Goal: Task Accomplishment & Management: Manage account settings

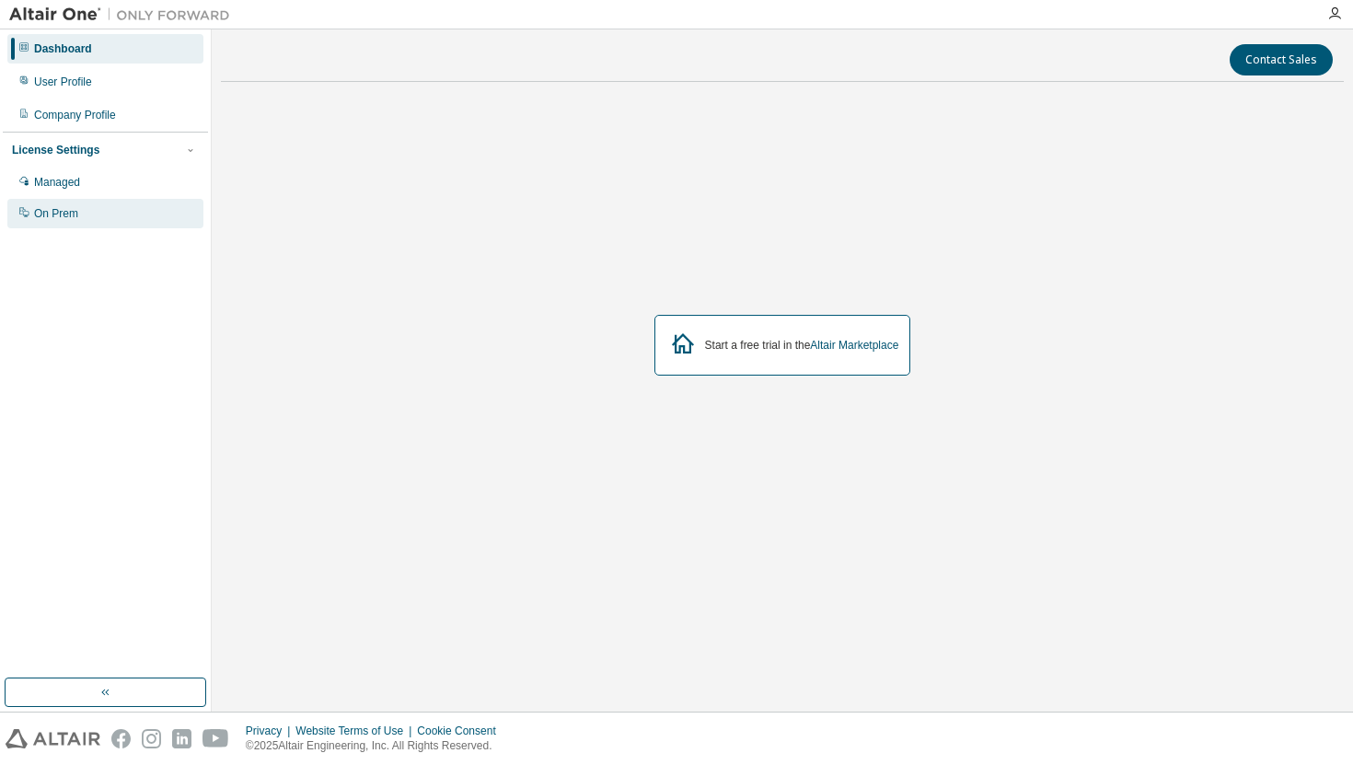
click at [102, 211] on div "On Prem" at bounding box center [105, 213] width 196 height 29
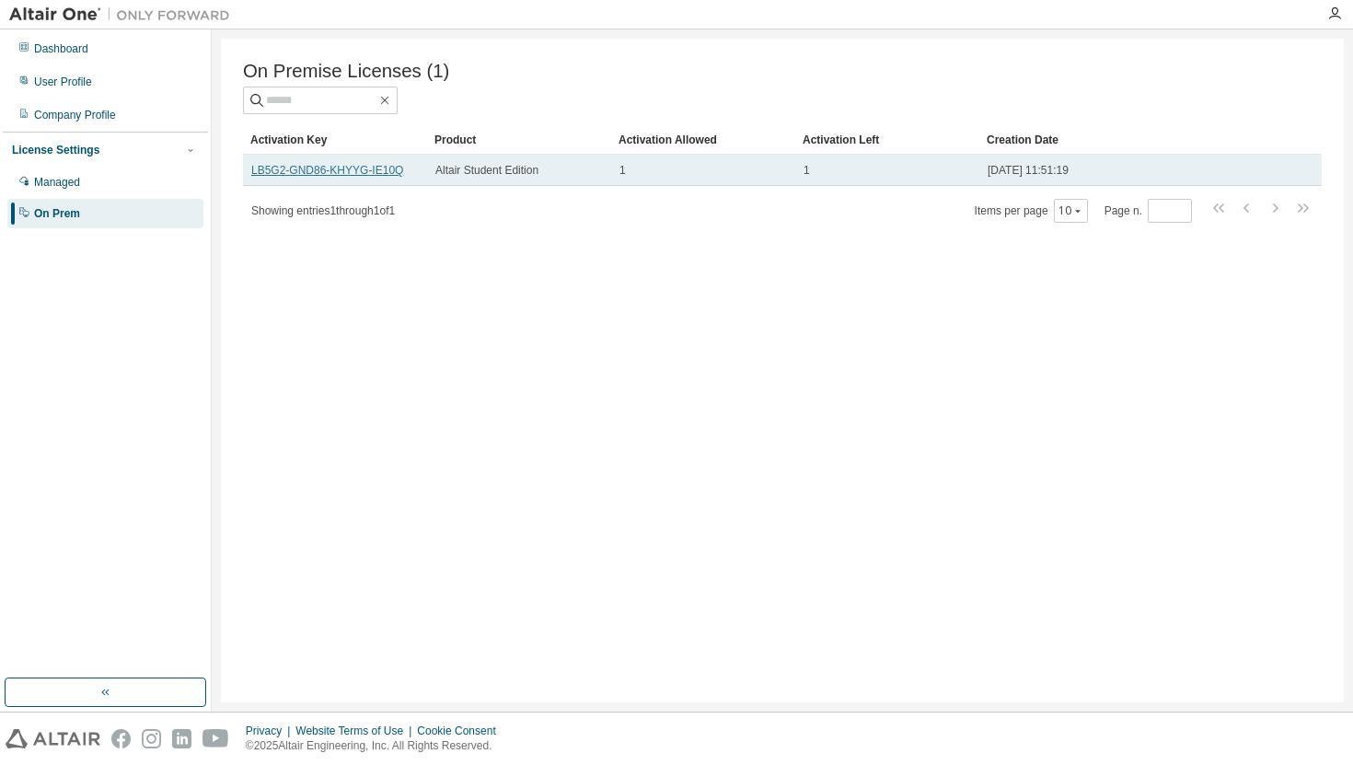
click at [371, 167] on link "LB5G2-GND86-KHYYG-IE10Q" at bounding box center [327, 170] width 152 height 13
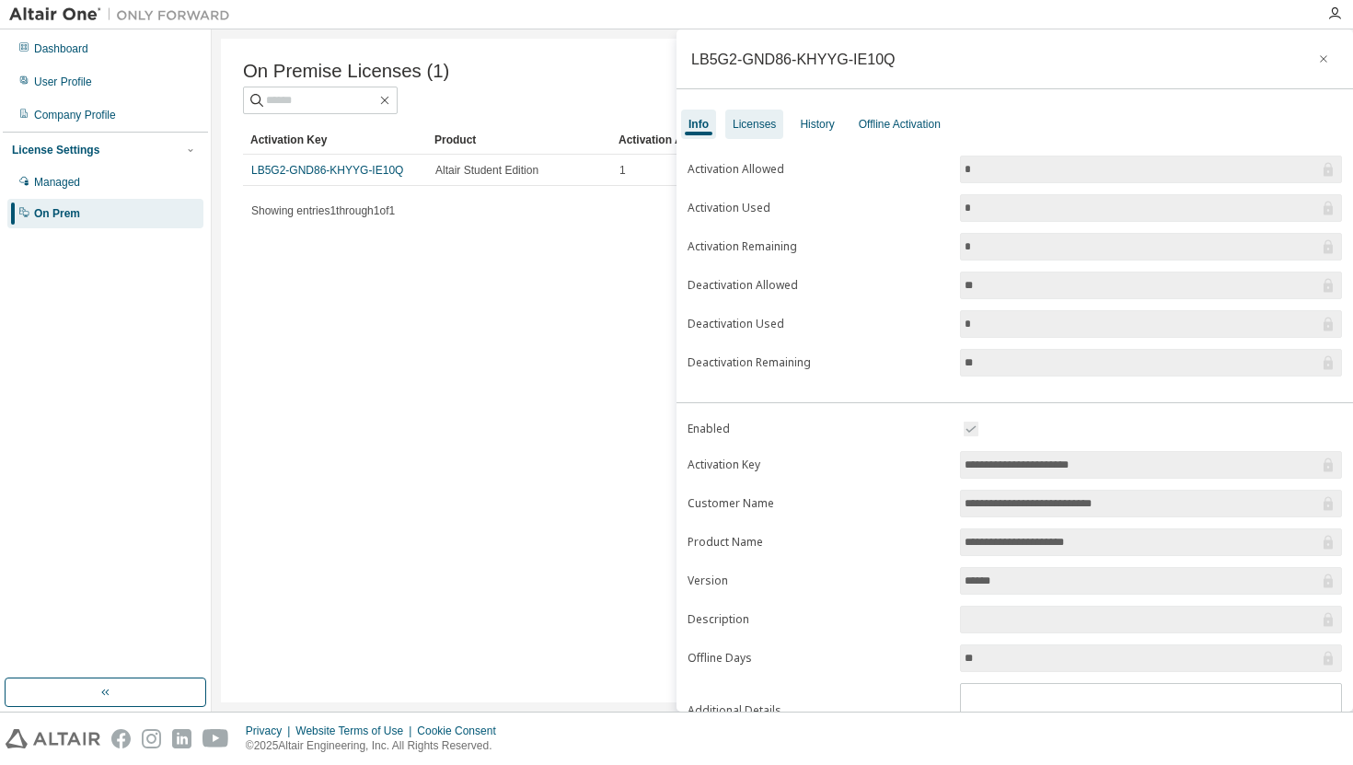
click at [763, 128] on div "Licenses" at bounding box center [753, 124] width 43 height 15
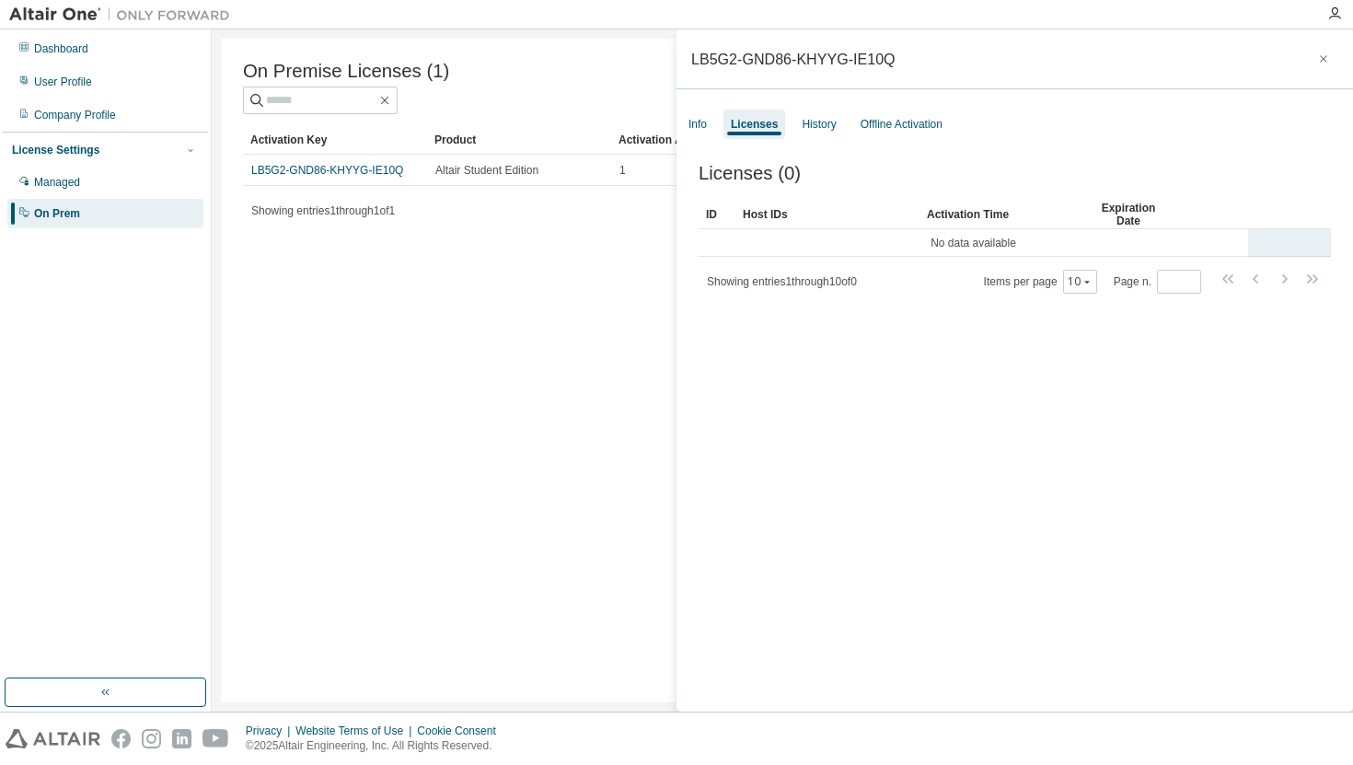
click at [999, 241] on td "No data available" at bounding box center [972, 243] width 549 height 28
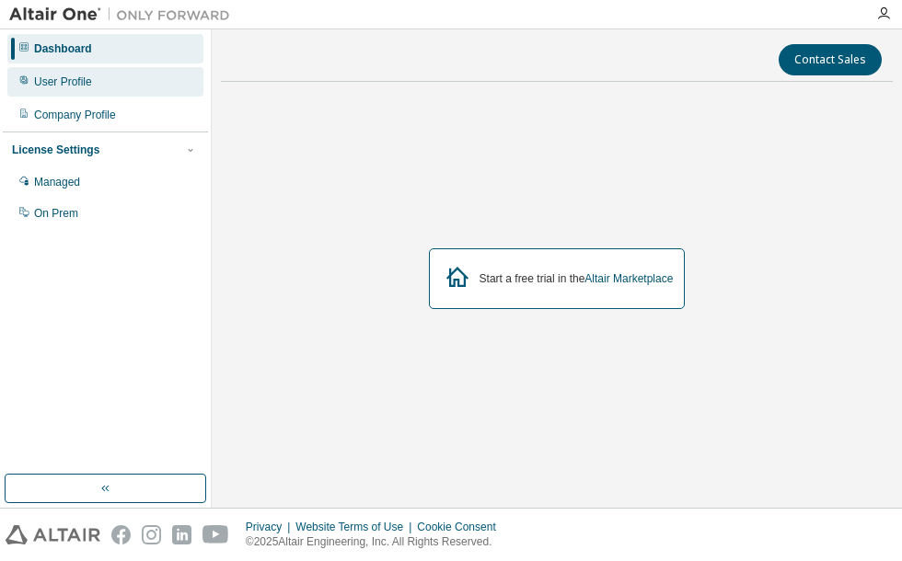
click at [110, 87] on div "User Profile" at bounding box center [105, 81] width 196 height 29
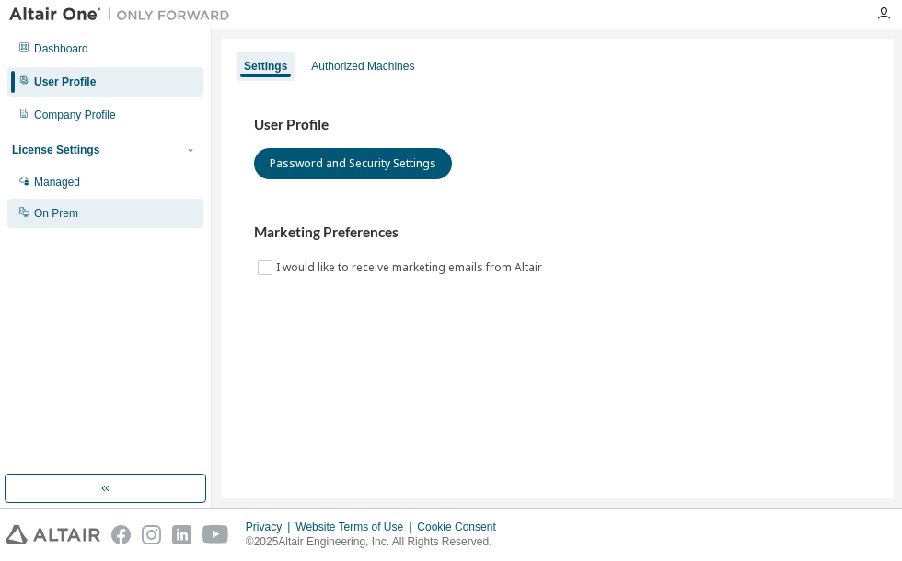
click at [83, 213] on div "On Prem" at bounding box center [105, 213] width 196 height 29
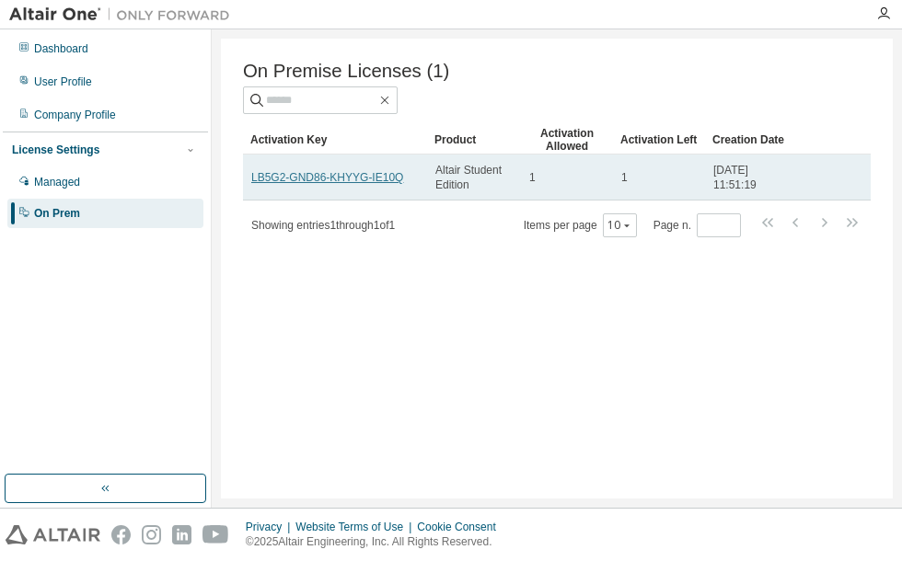
click at [352, 179] on link "LB5G2-GND86-KHYYG-IE10Q" at bounding box center [327, 177] width 152 height 13
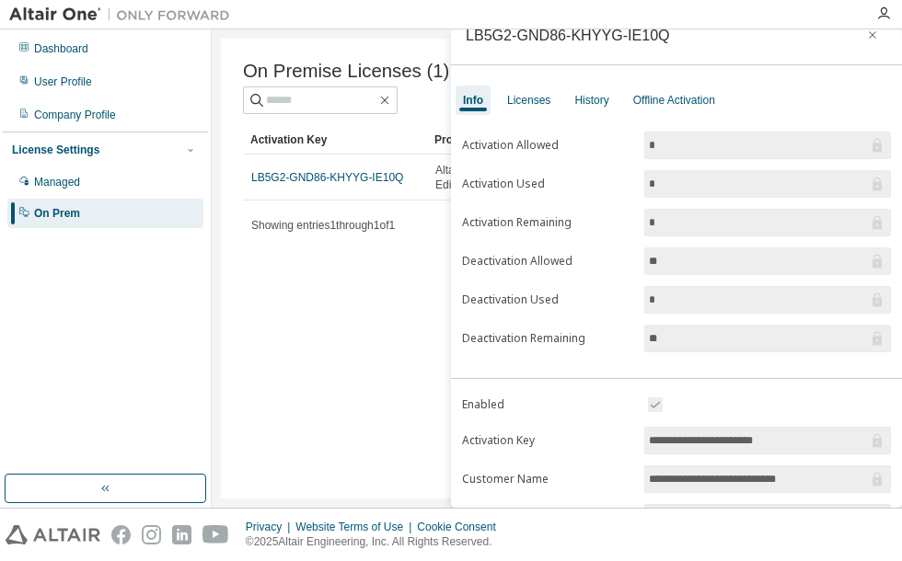
scroll to position [5, 0]
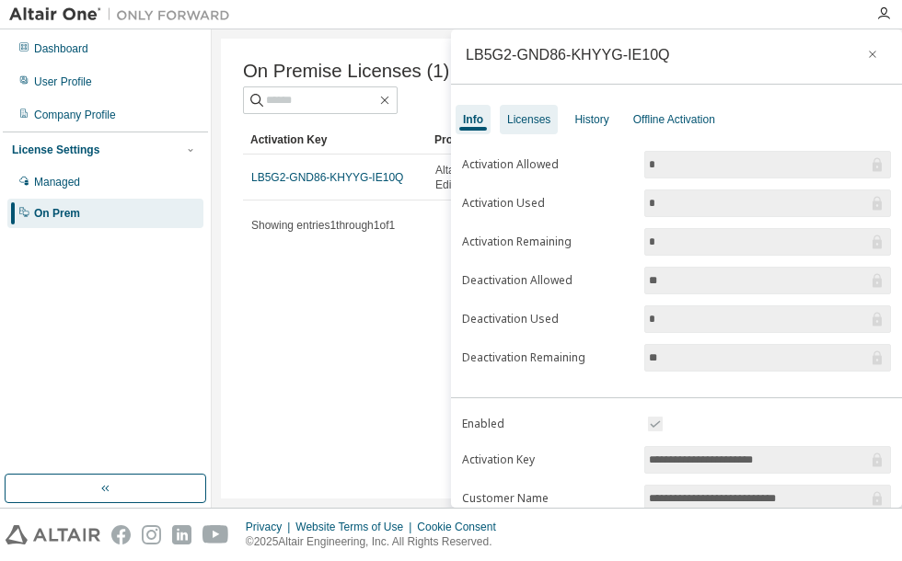
click at [531, 125] on div "Licenses" at bounding box center [528, 119] width 43 height 15
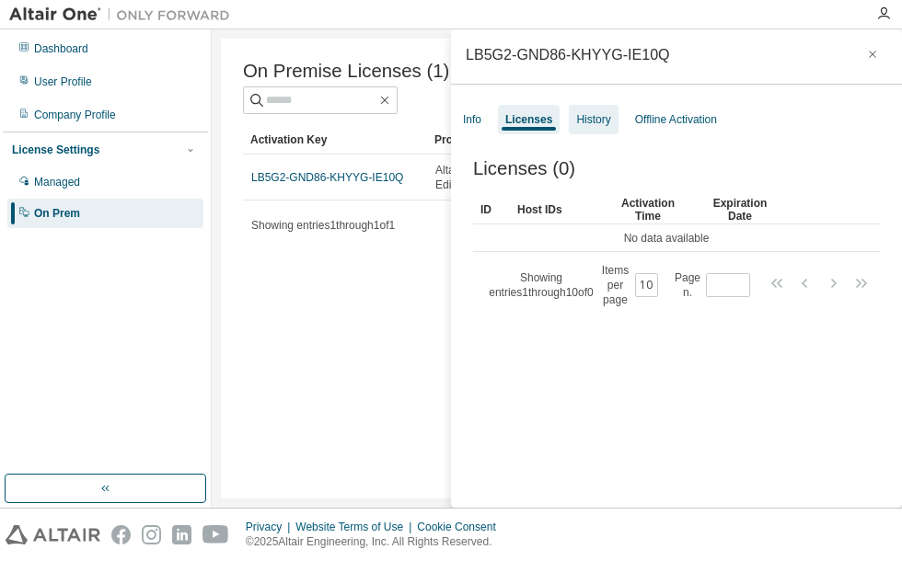
click at [591, 121] on div "History" at bounding box center [593, 119] width 34 height 15
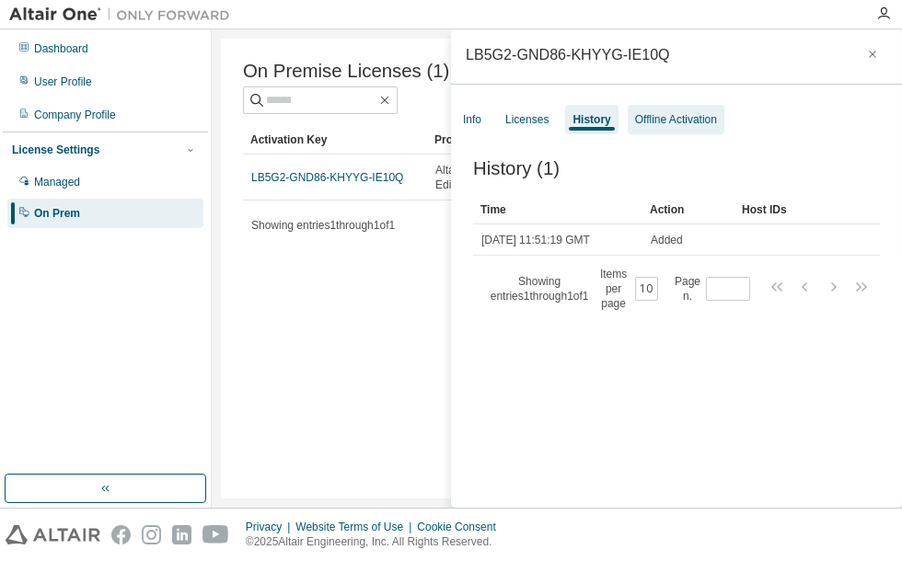
click at [657, 122] on div "Offline Activation" at bounding box center [676, 119] width 82 height 15
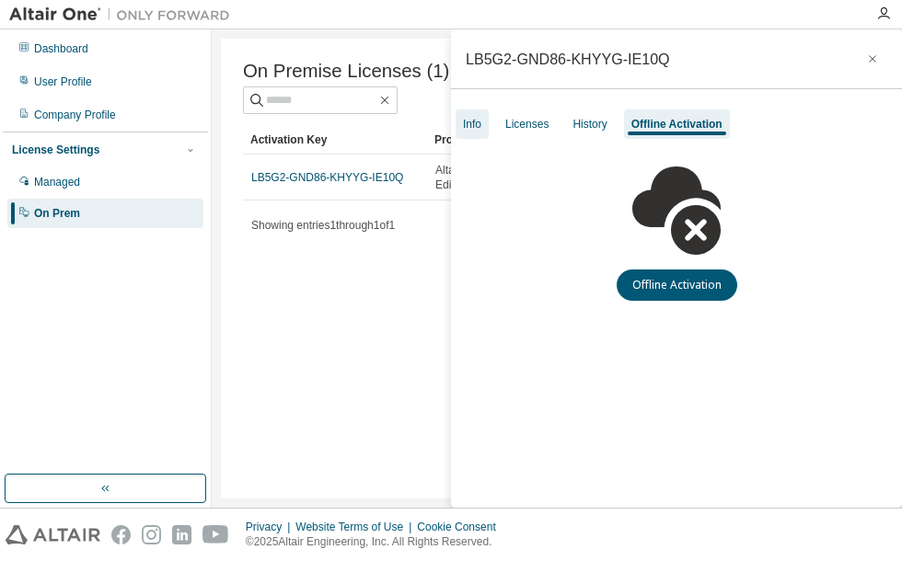
click at [471, 128] on div "Info" at bounding box center [472, 124] width 18 height 15
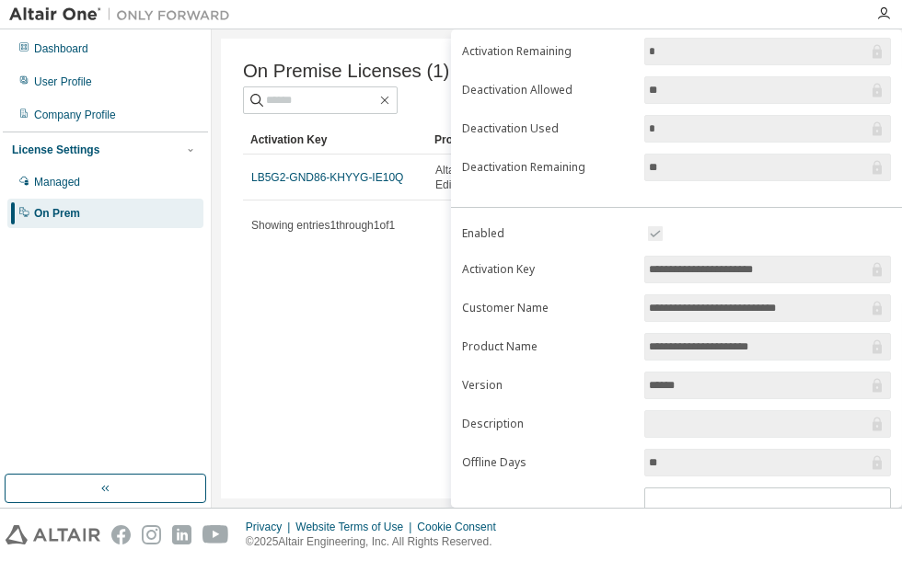
scroll to position [197, 0]
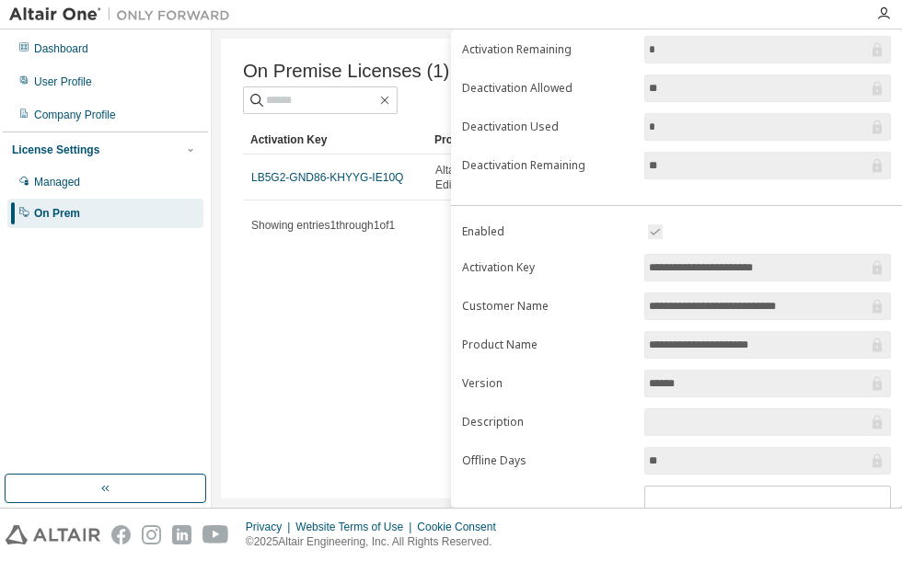
click at [305, 361] on div "On Premise Licenses (1) Clear Load Save Save As Field Operator Value Select fil…" at bounding box center [557, 269] width 672 height 460
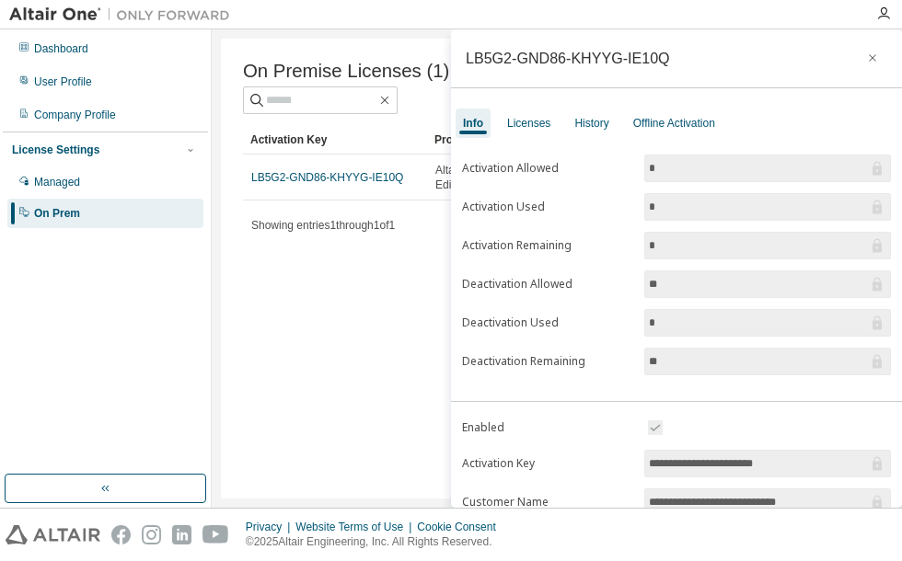
scroll to position [0, 0]
click at [866, 59] on icon "button" at bounding box center [872, 59] width 13 height 15
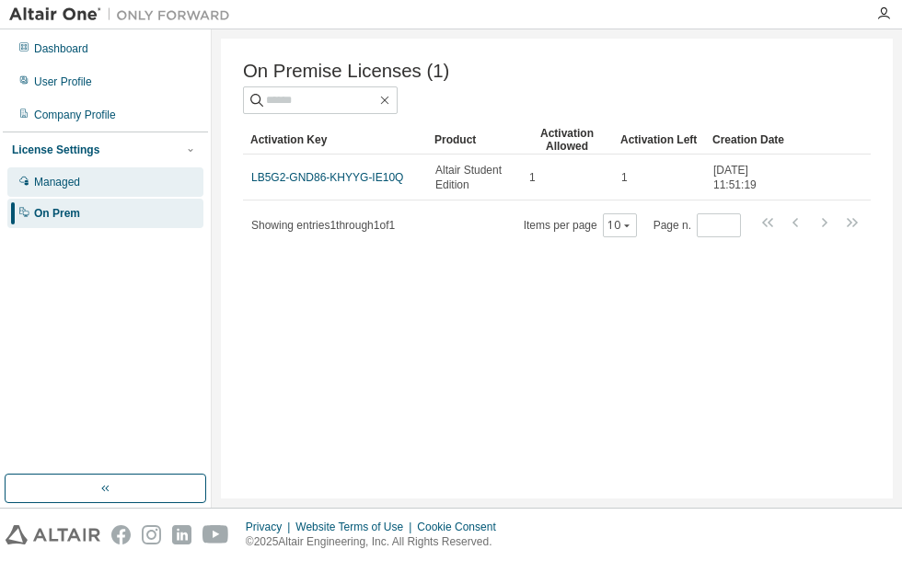
click at [97, 181] on div "Managed" at bounding box center [105, 181] width 196 height 29
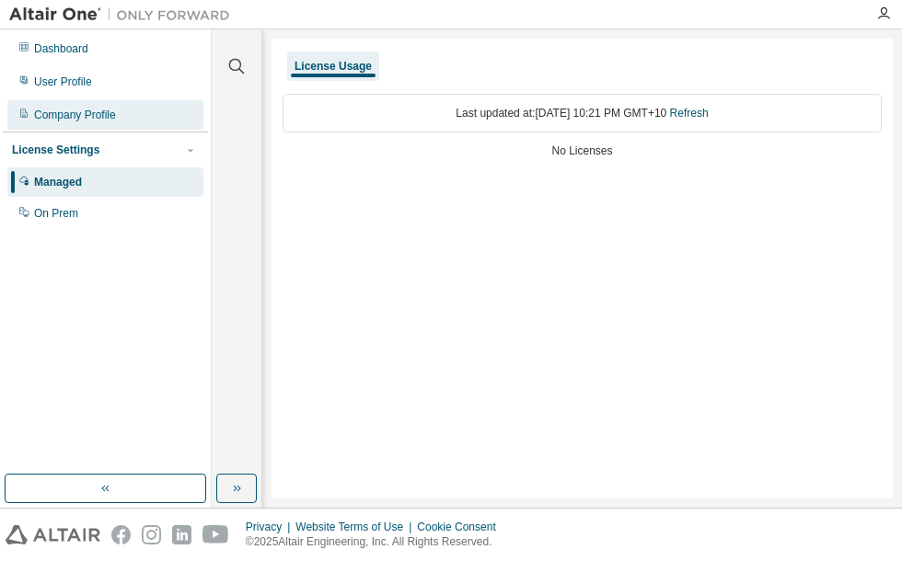
click at [93, 127] on div "Company Profile" at bounding box center [105, 114] width 196 height 29
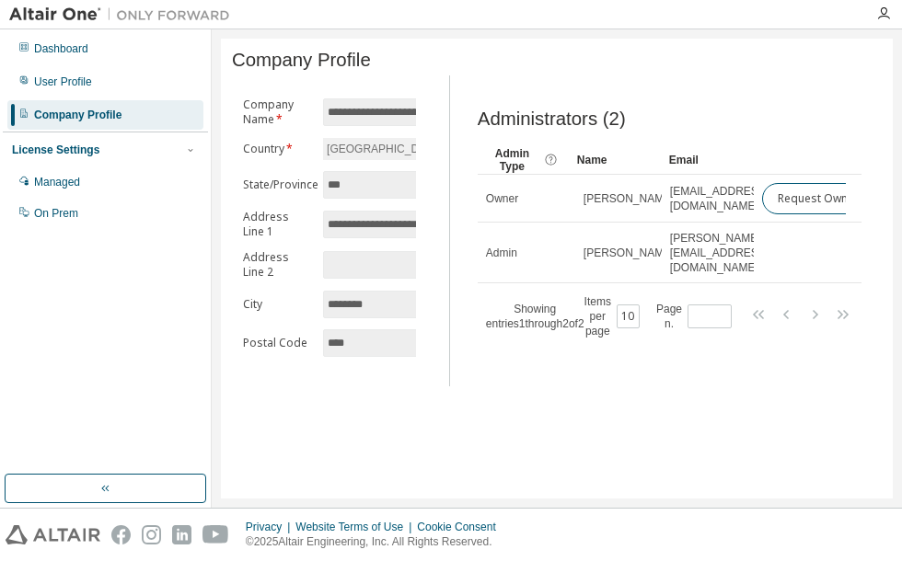
click at [106, 474] on div at bounding box center [106, 488] width 202 height 29
click at [119, 496] on button "button" at bounding box center [106, 488] width 202 height 29
